Goal: Task Accomplishment & Management: Complete application form

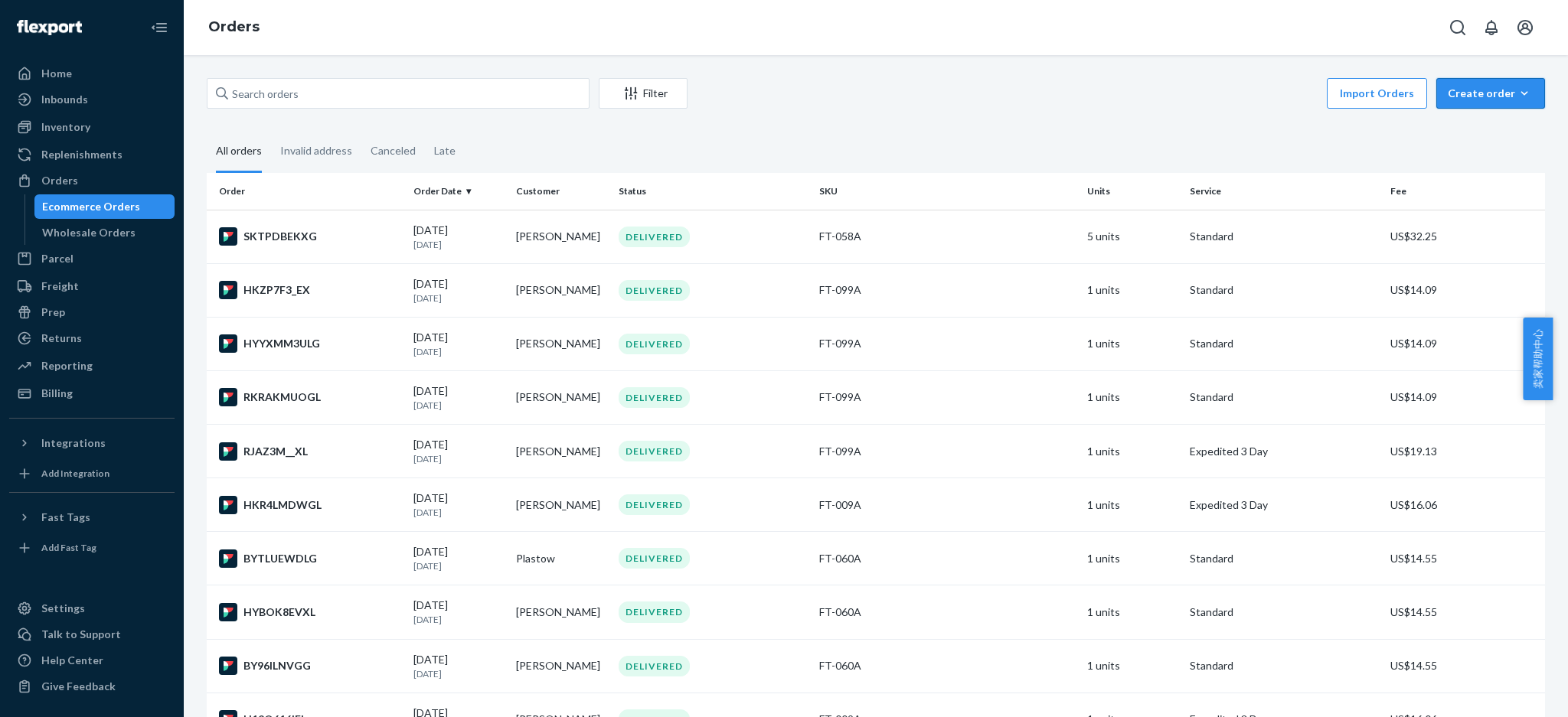
click at [1517, 92] on icon "button" at bounding box center [1524, 93] width 15 height 15
click at [1476, 124] on span "Ecommerce order" at bounding box center [1499, 129] width 95 height 11
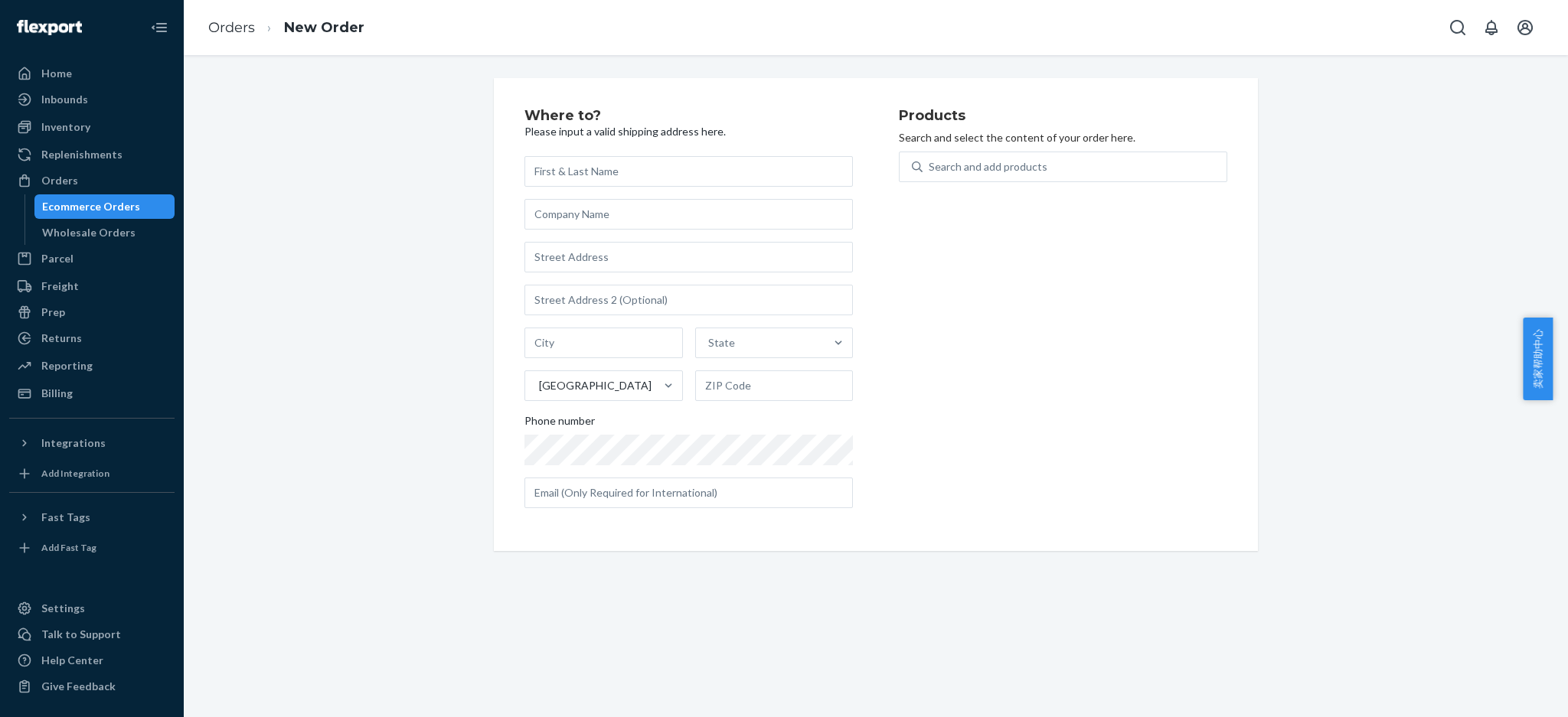
click at [723, 177] on input "text" at bounding box center [689, 171] width 329 height 31
type input "[PERSON_NAME]"
click at [575, 246] on input "text" at bounding box center [689, 257] width 329 height 31
paste input "[STREET_ADDRESS][US_STATE]"
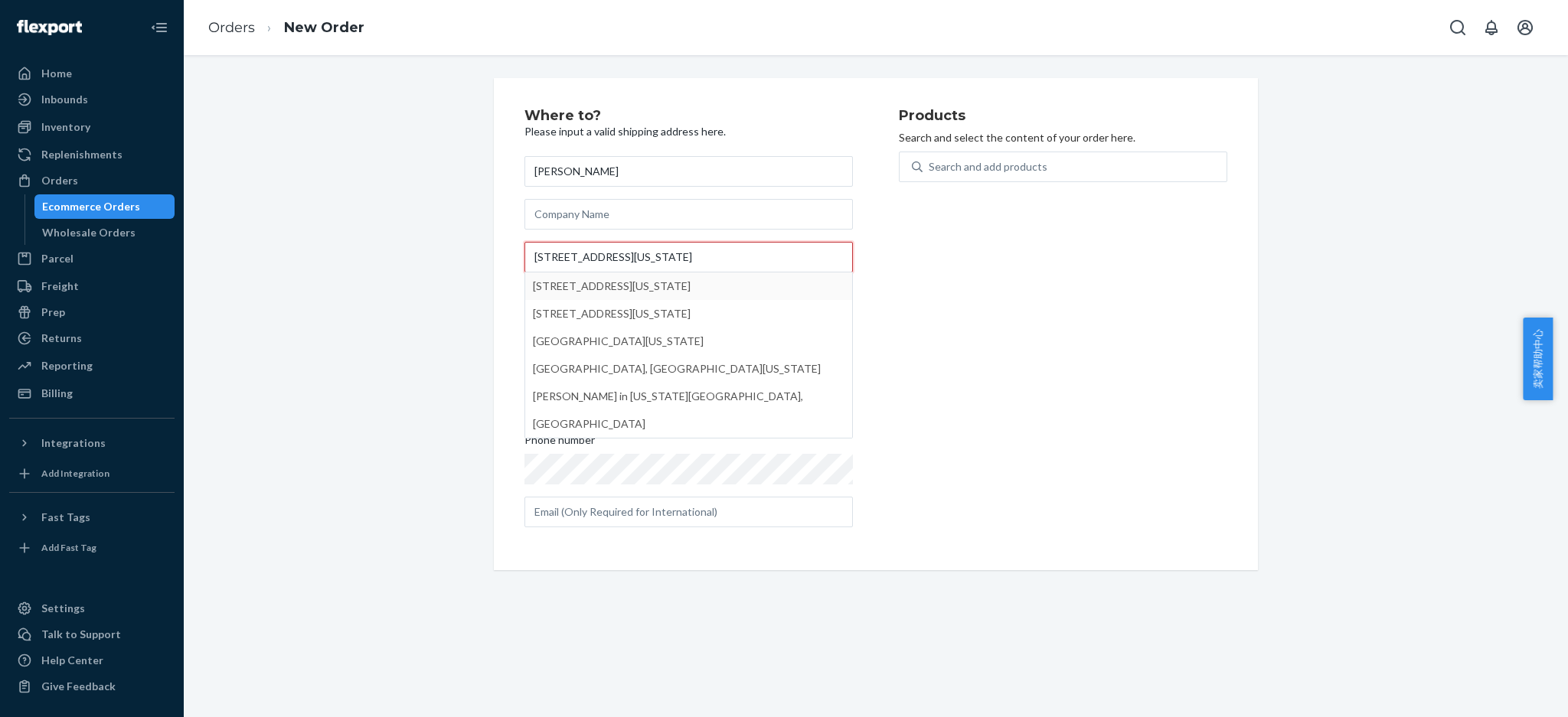
type input "[STREET_ADDRESS][US_STATE]"
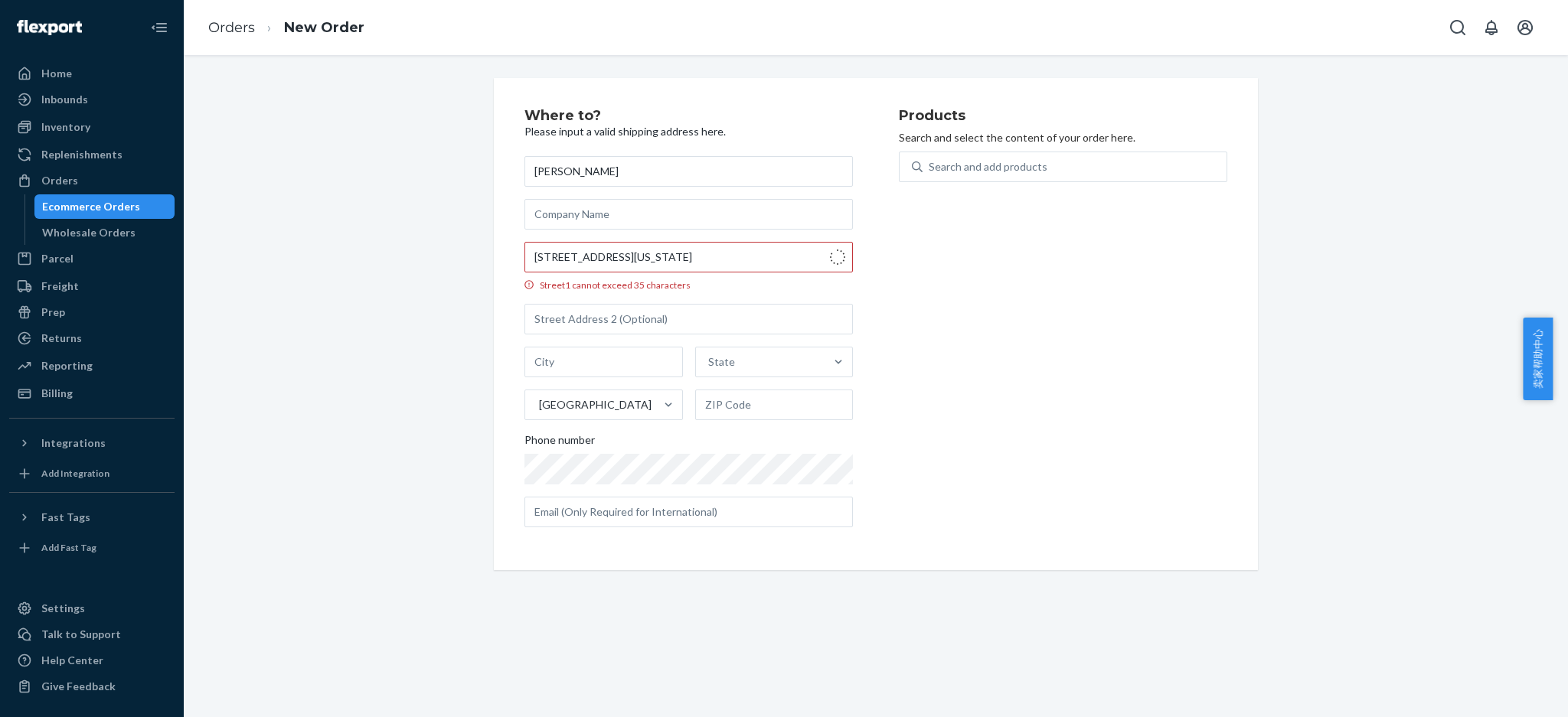
type input "21j"
type input "[GEOGRAPHIC_DATA] - [US_STATE]"
type input "10010"
type input "[STREET_ADDRESS]"
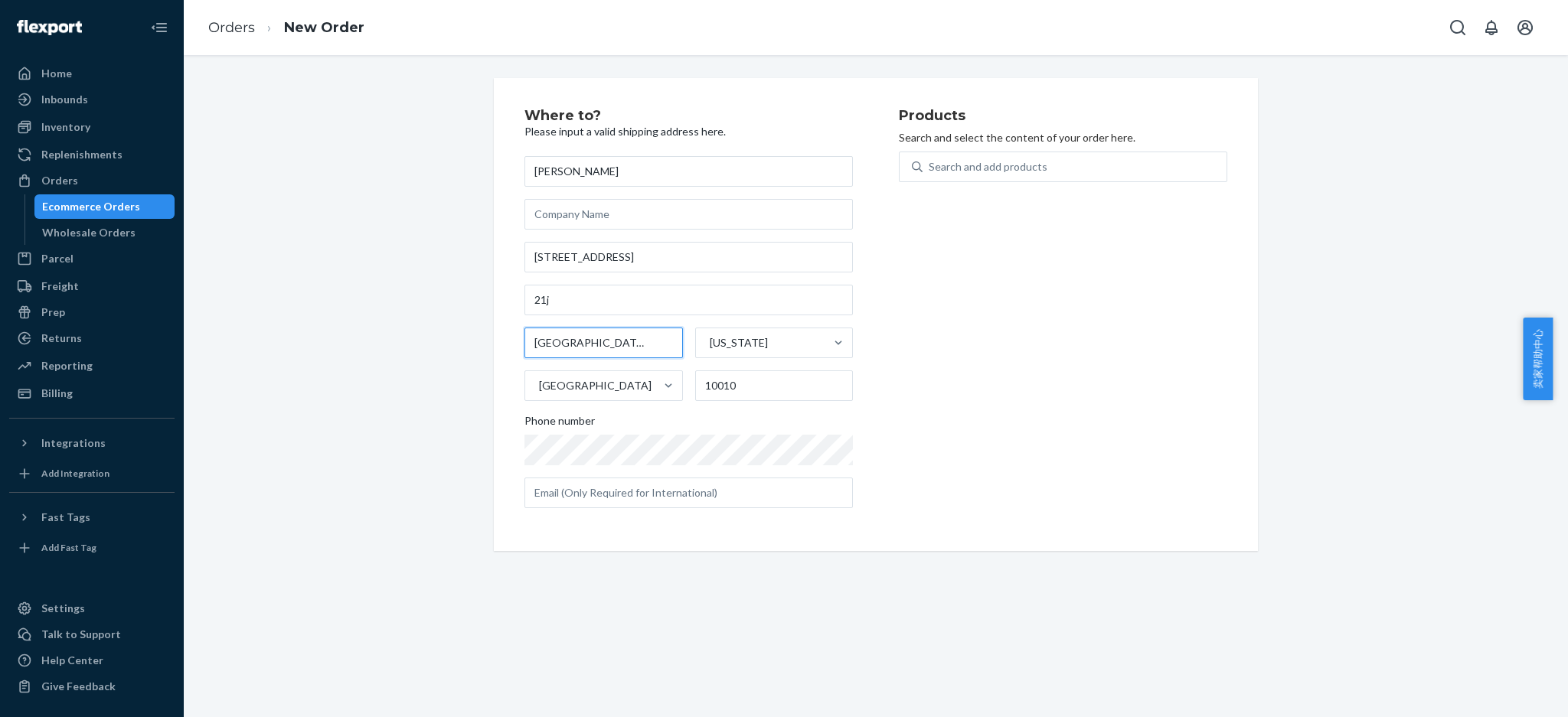
drag, startPoint x: 585, startPoint y: 341, endPoint x: 502, endPoint y: 349, distance: 83.4
click at [502, 349] on div "Where to? Please input a valid shipping address here. [PERSON_NAME] [STREET_ADD…" at bounding box center [876, 314] width 764 height 473
type input "[US_STATE]"
click at [670, 490] on input "text" at bounding box center [689, 493] width 329 height 31
paste input "[EMAIL_ADDRESS][DOMAIN_NAME]"
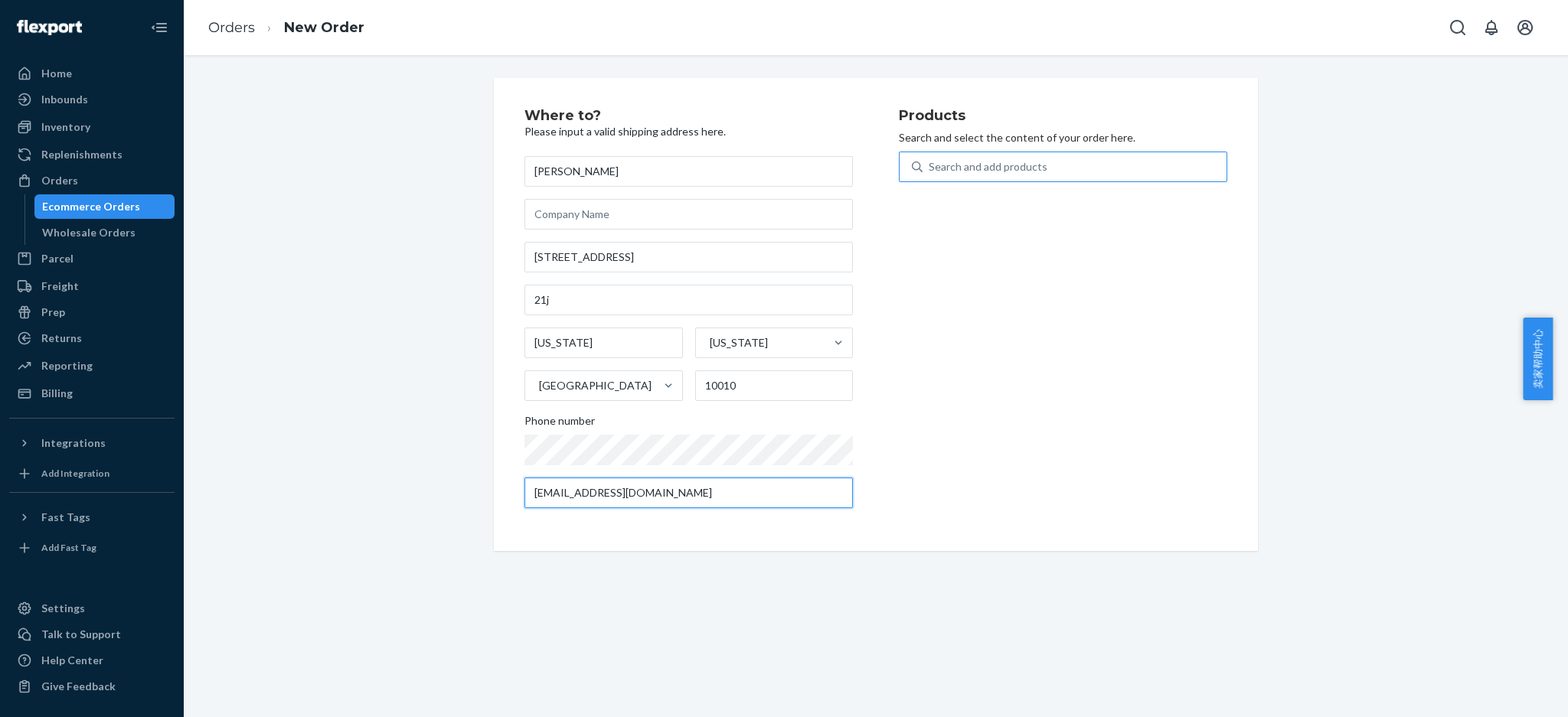
type input "[EMAIL_ADDRESS][DOMAIN_NAME]"
click at [985, 174] on div "Search and add products" at bounding box center [1074, 167] width 304 height 28
click at [930, 174] on input "Search and add products" at bounding box center [930, 166] width 2 height 15
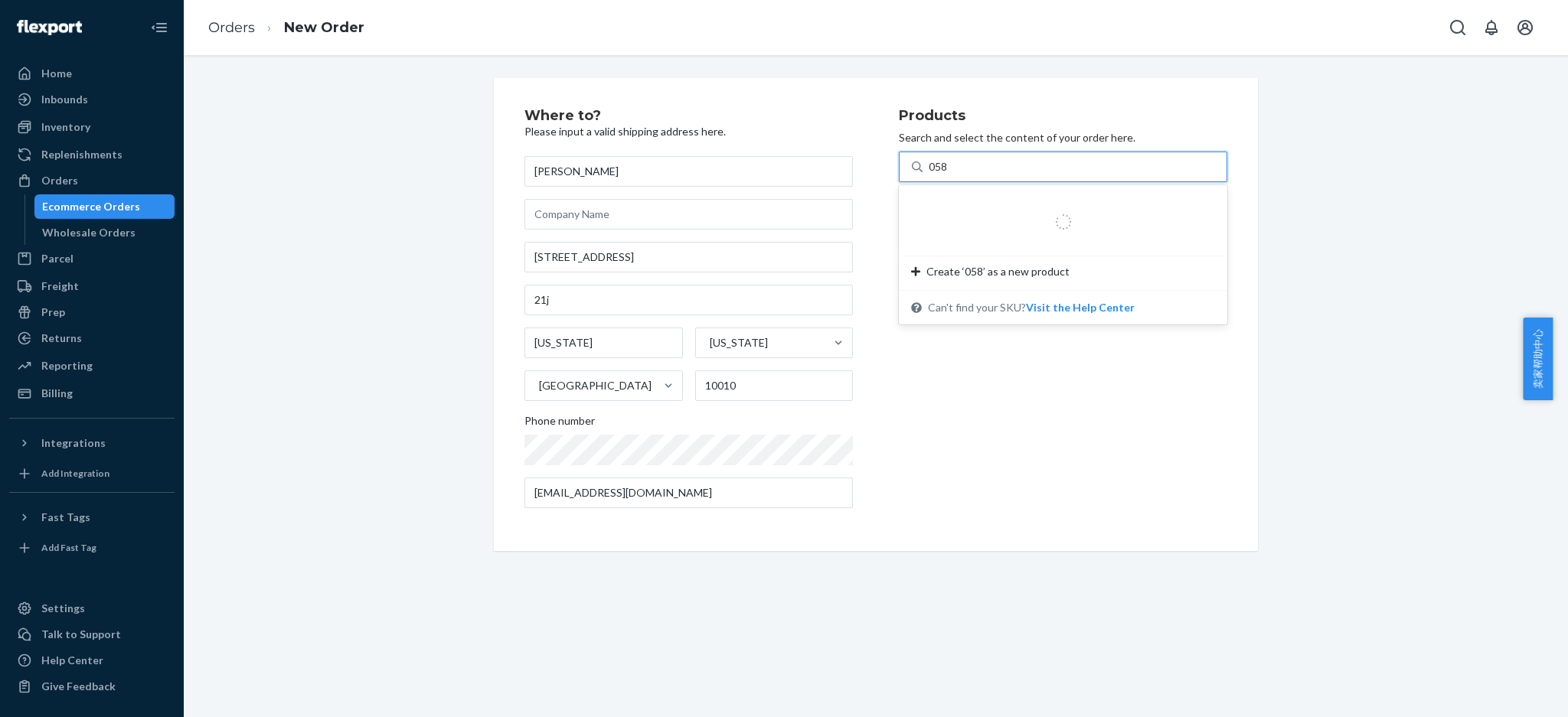
type input "058a"
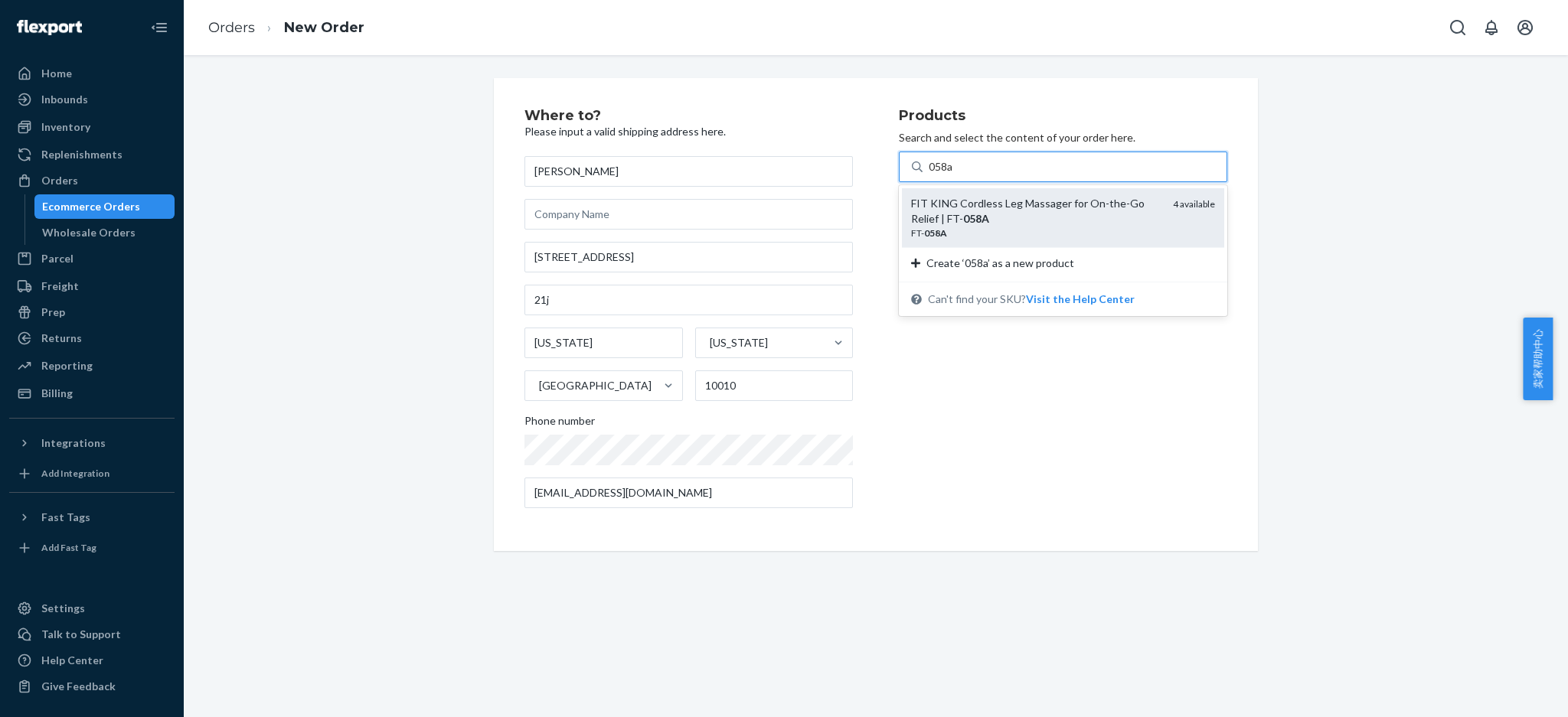
click at [975, 225] on em "058A" at bounding box center [976, 218] width 26 height 13
click at [954, 174] on input "058a" at bounding box center [941, 166] width 25 height 15
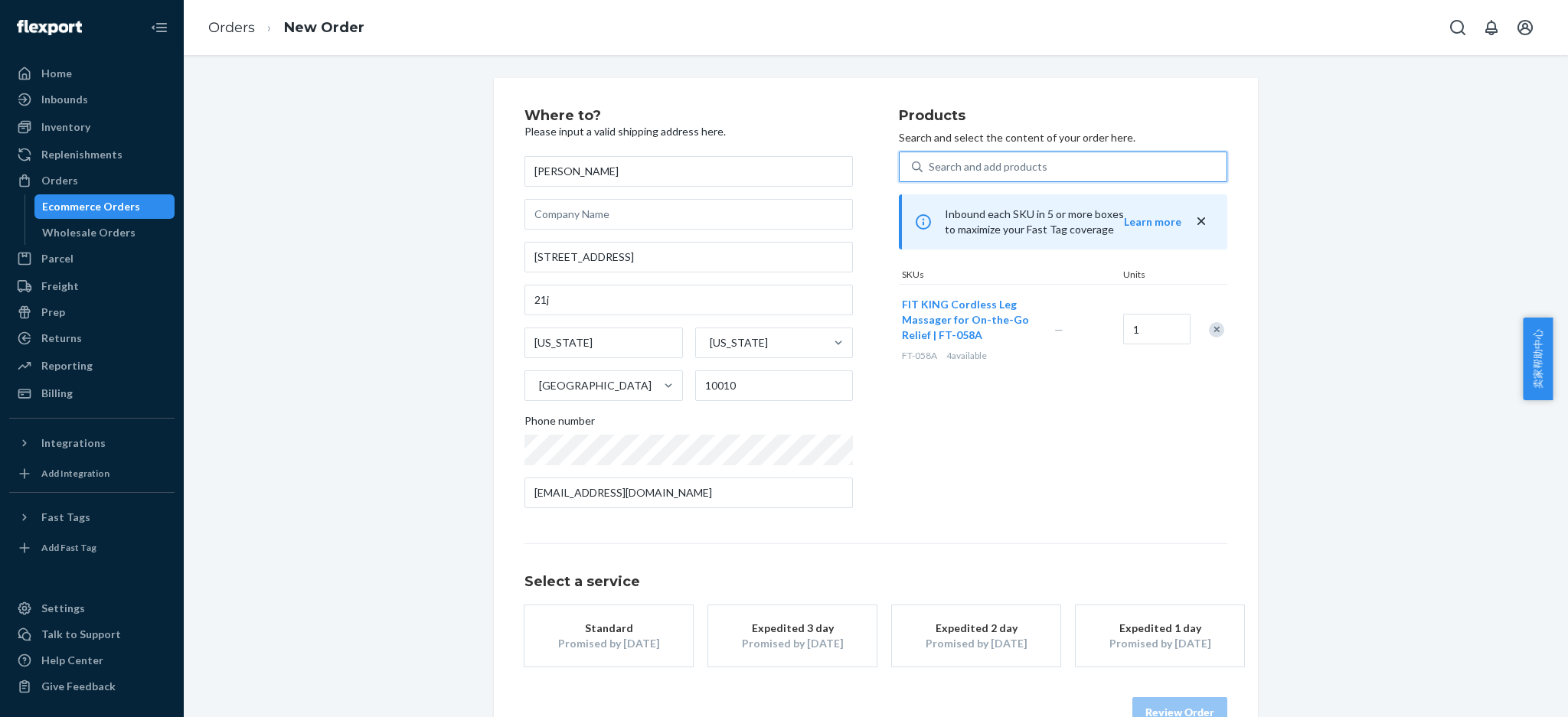
click at [616, 630] on div "Standard" at bounding box center [609, 627] width 123 height 15
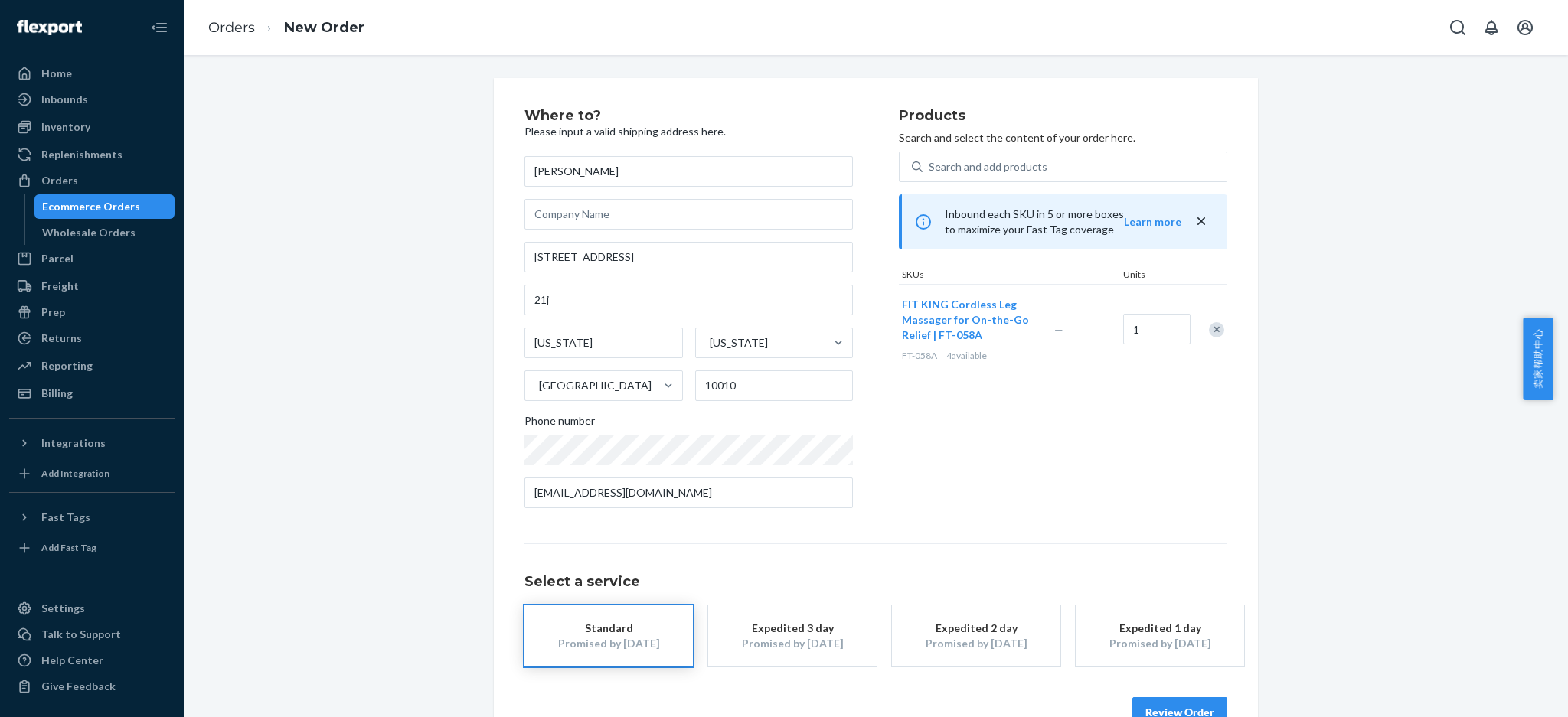
scroll to position [40, 0]
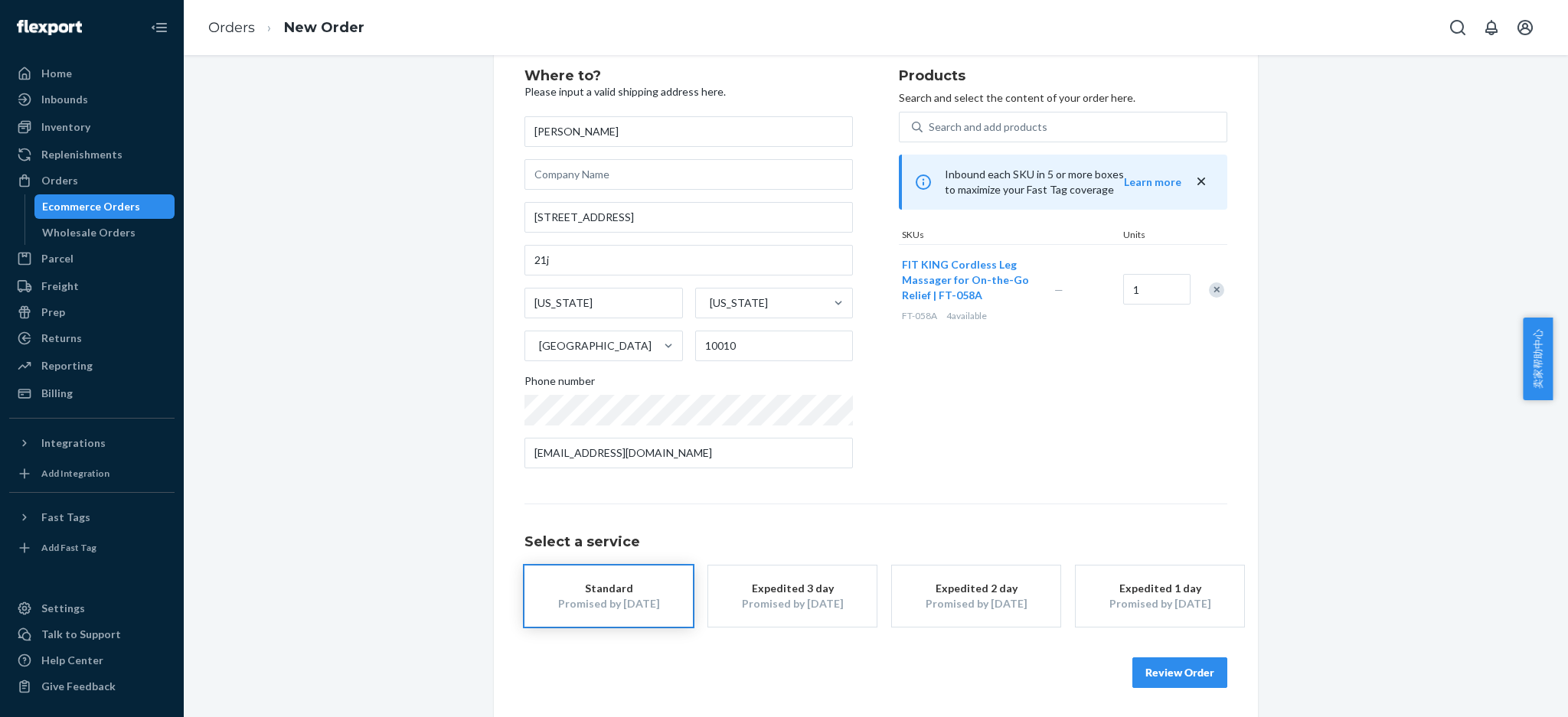
click at [1171, 668] on button "Review Order" at bounding box center [1179, 672] width 95 height 31
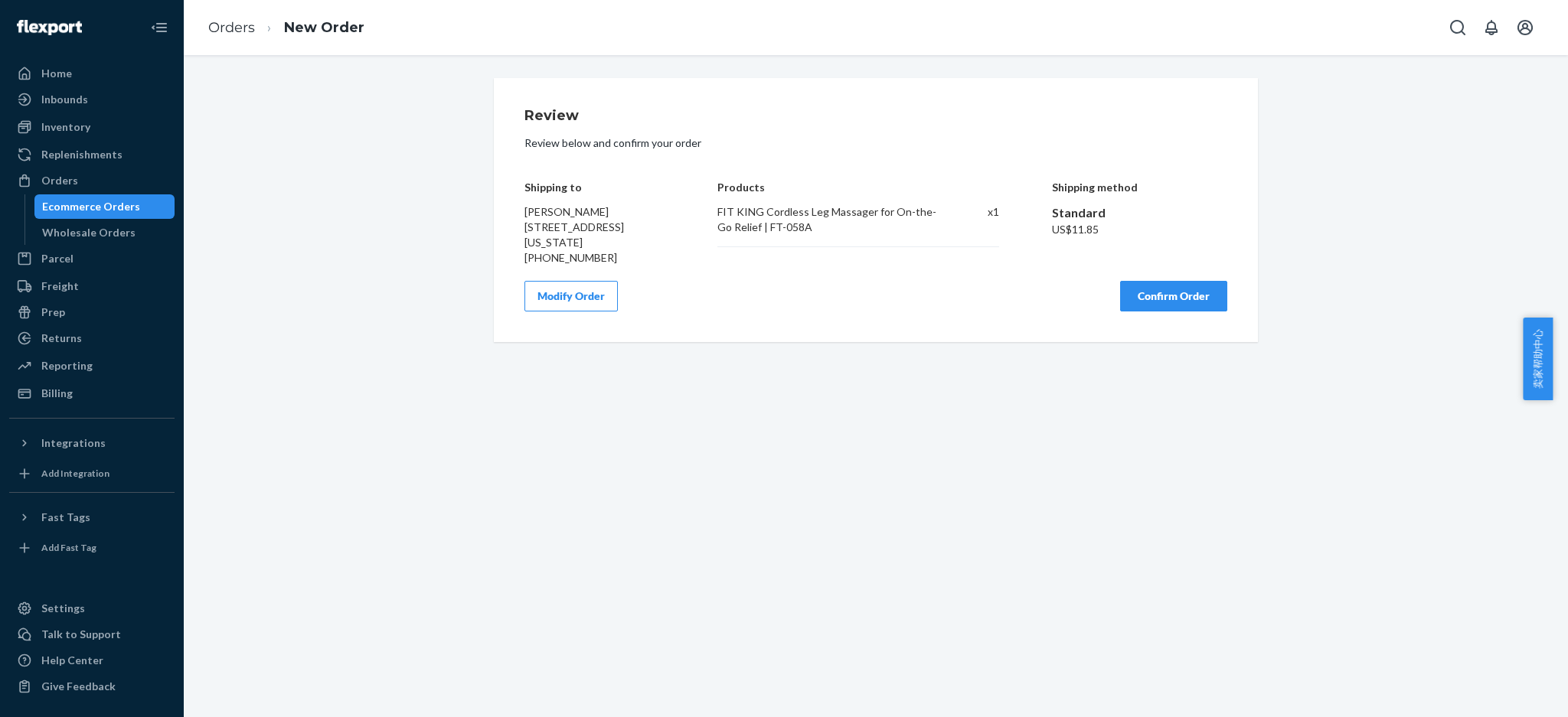
click at [1156, 312] on button "Confirm Order" at bounding box center [1175, 296] width 108 height 31
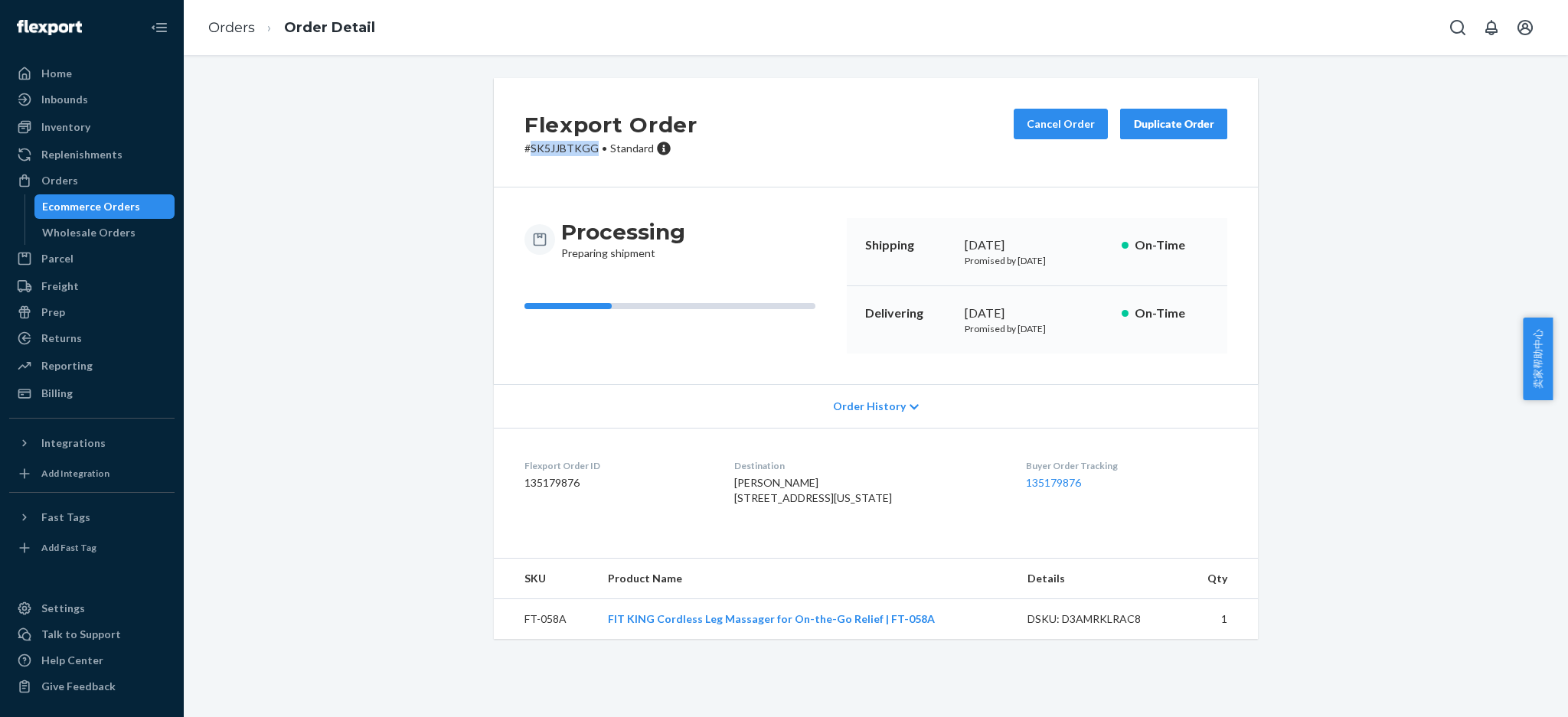
drag, startPoint x: 521, startPoint y: 146, endPoint x: 585, endPoint y: 142, distance: 64.1
click at [585, 142] on p "# SK5JJBTKGG • Standard" at bounding box center [612, 147] width 173 height 15
copy p "SK5JJBTKGG"
